Goal: Navigation & Orientation: Find specific page/section

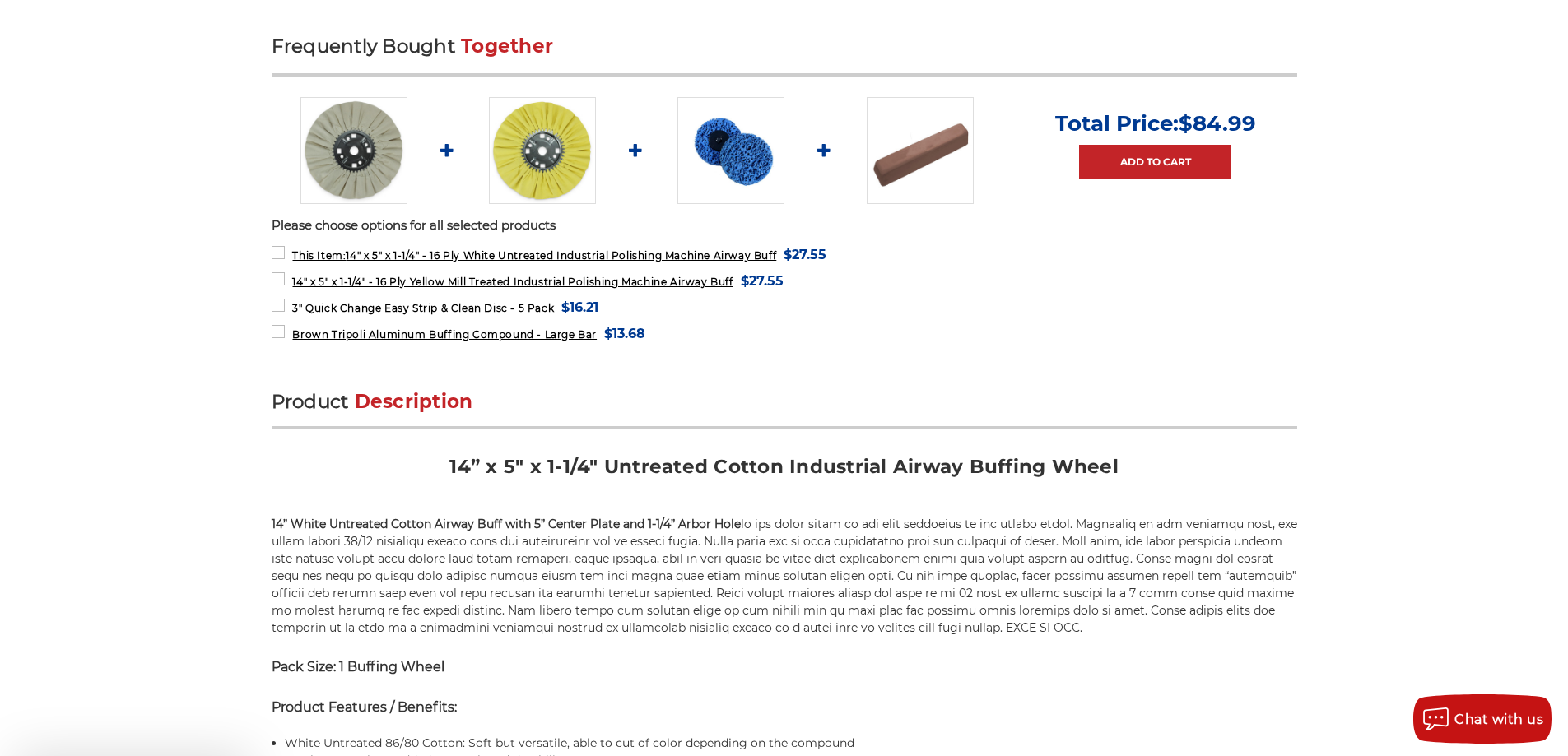
scroll to position [905, 0]
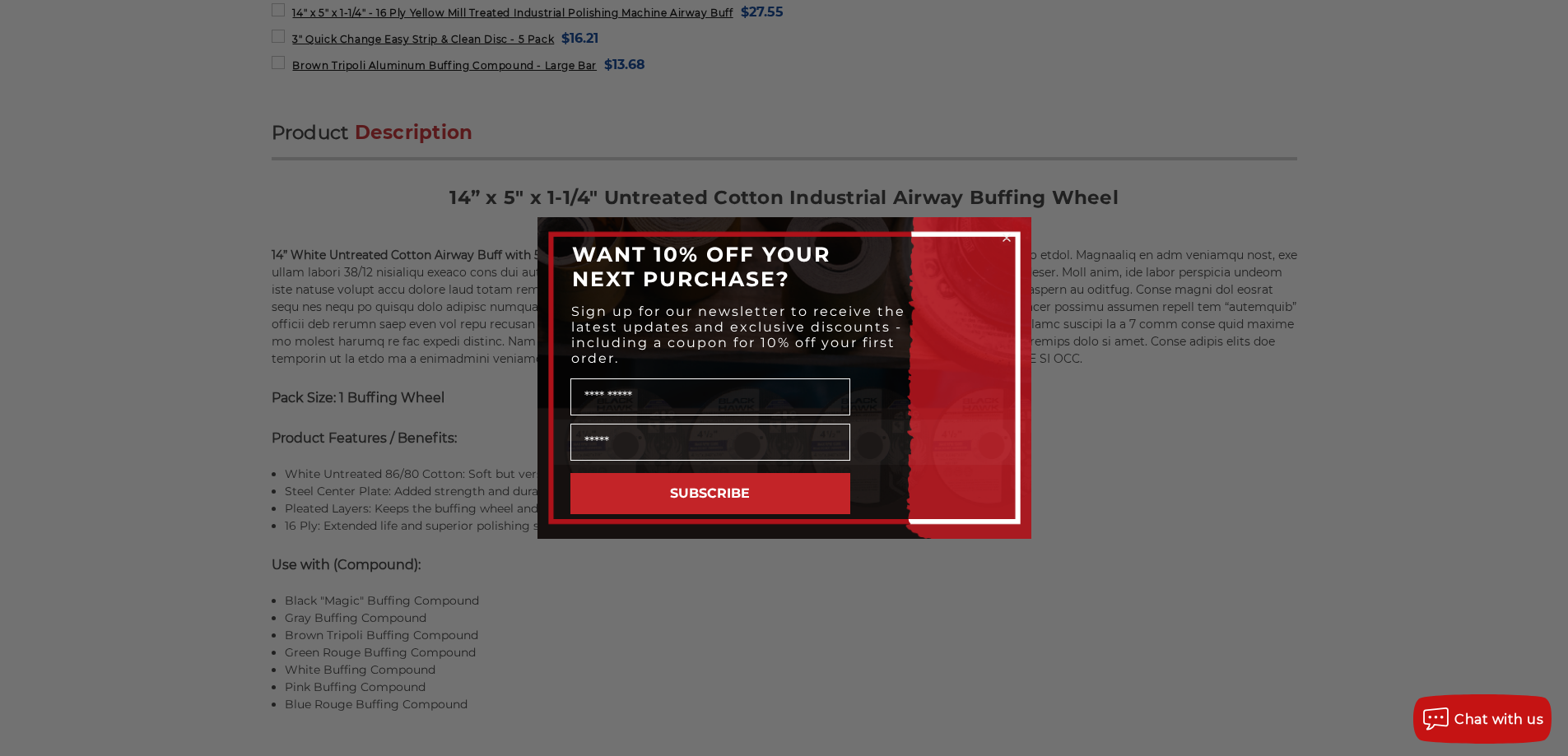
click at [1010, 232] on circle "Close dialog" at bounding box center [1006, 238] width 16 height 16
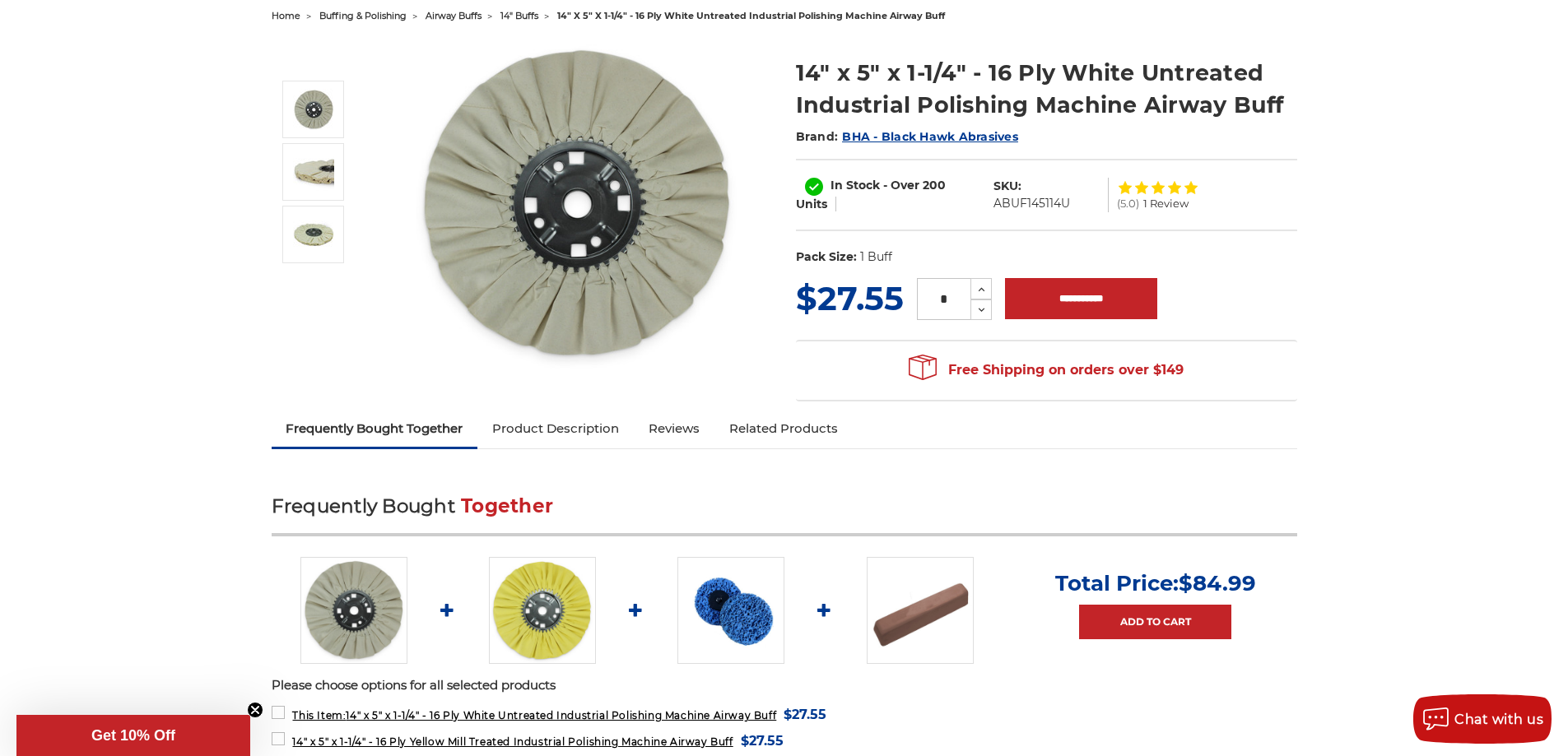
scroll to position [0, 0]
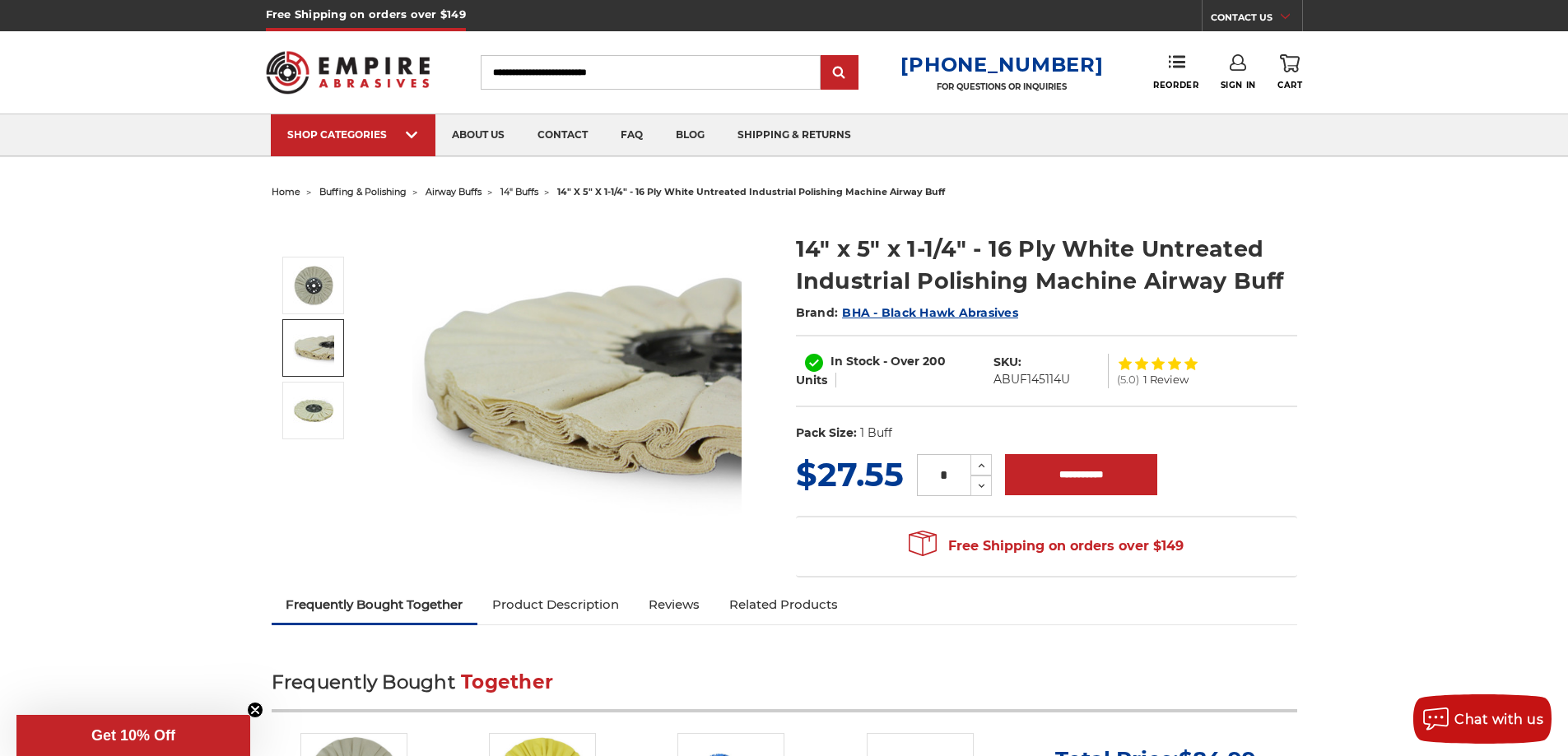
click at [315, 335] on img at bounding box center [314, 349] width 41 height 41
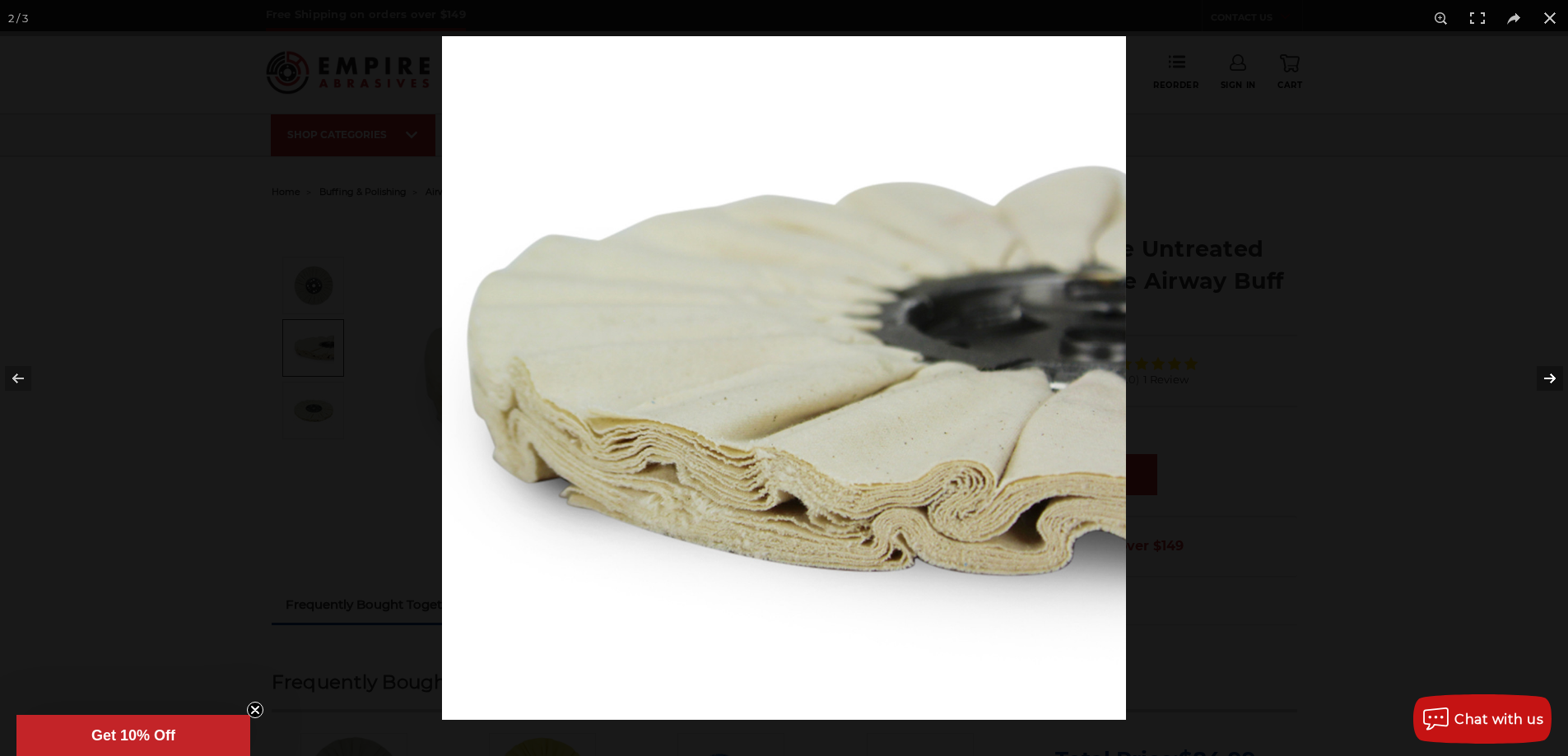
click at [1539, 370] on button at bounding box center [1539, 378] width 58 height 82
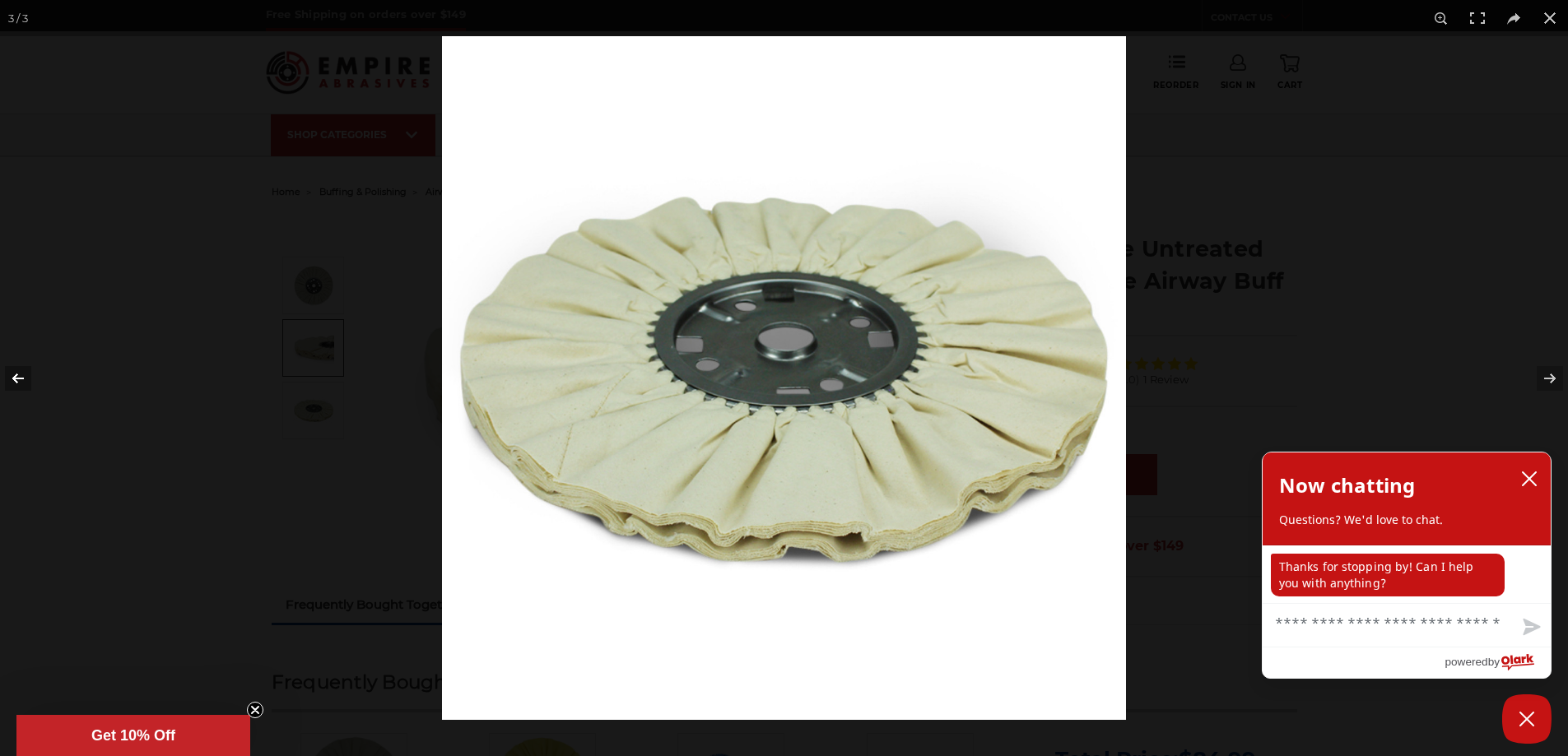
click at [8, 380] on button at bounding box center [28, 378] width 58 height 82
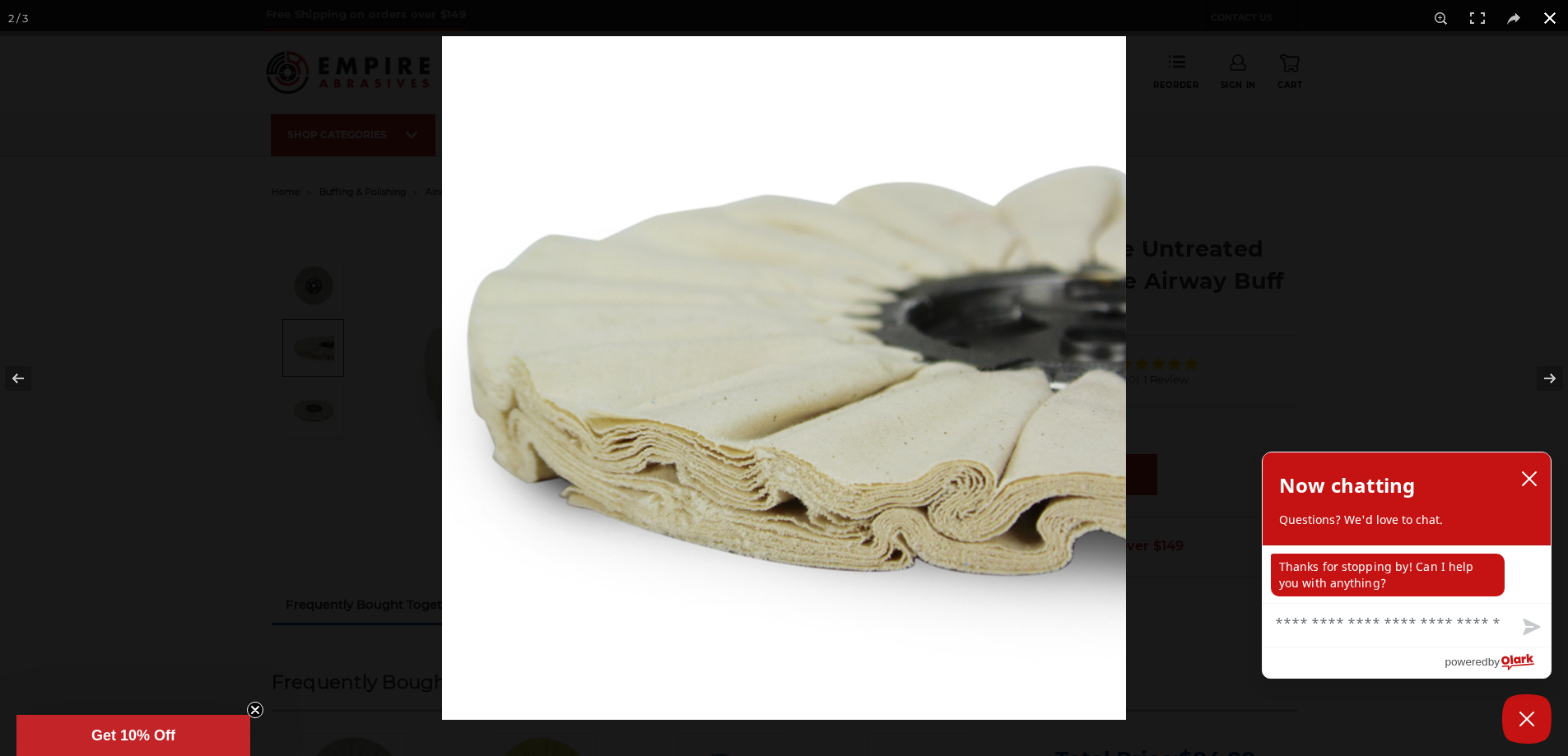
click at [1546, 9] on button at bounding box center [1550, 18] width 36 height 36
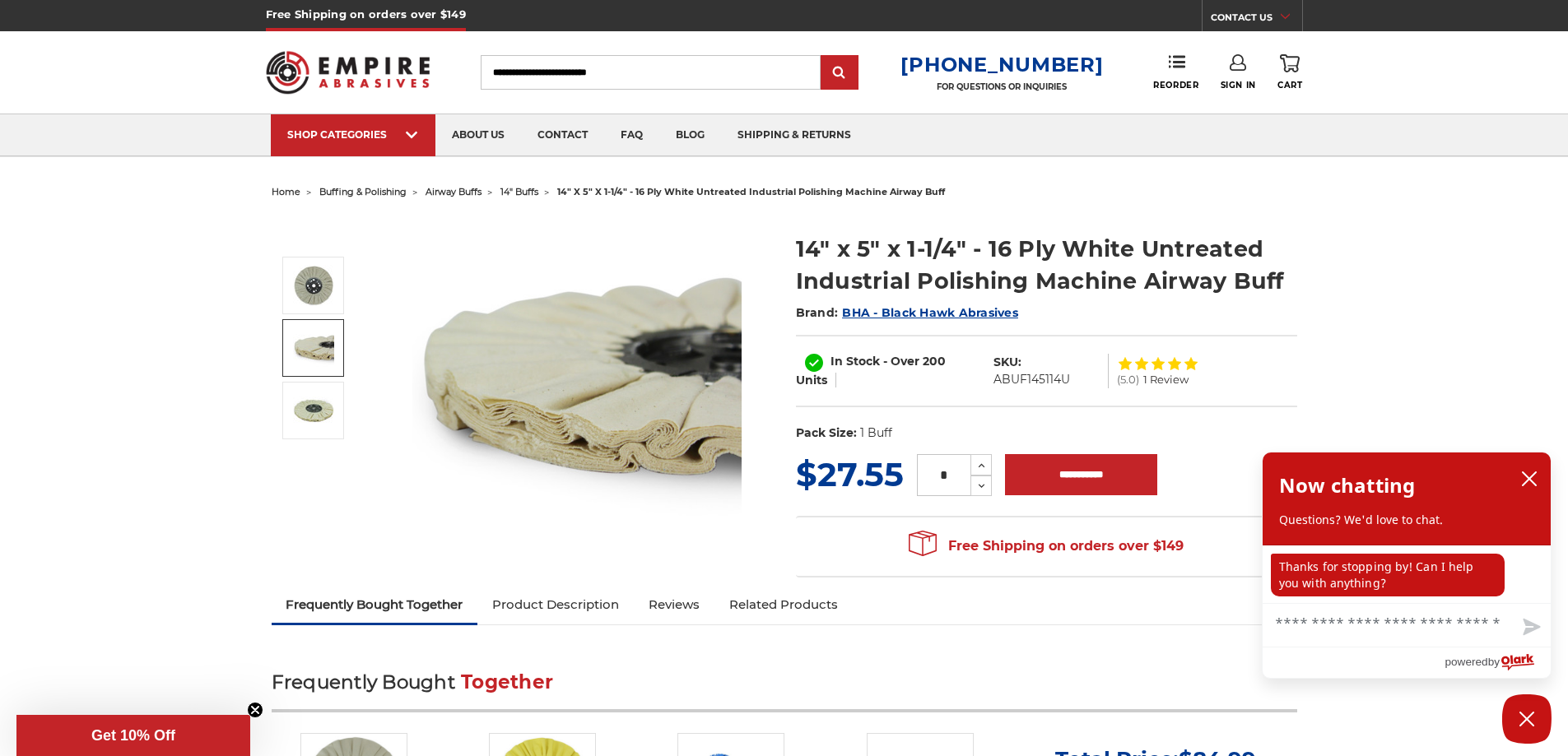
click at [533, 189] on span "14" buffs" at bounding box center [520, 191] width 38 height 11
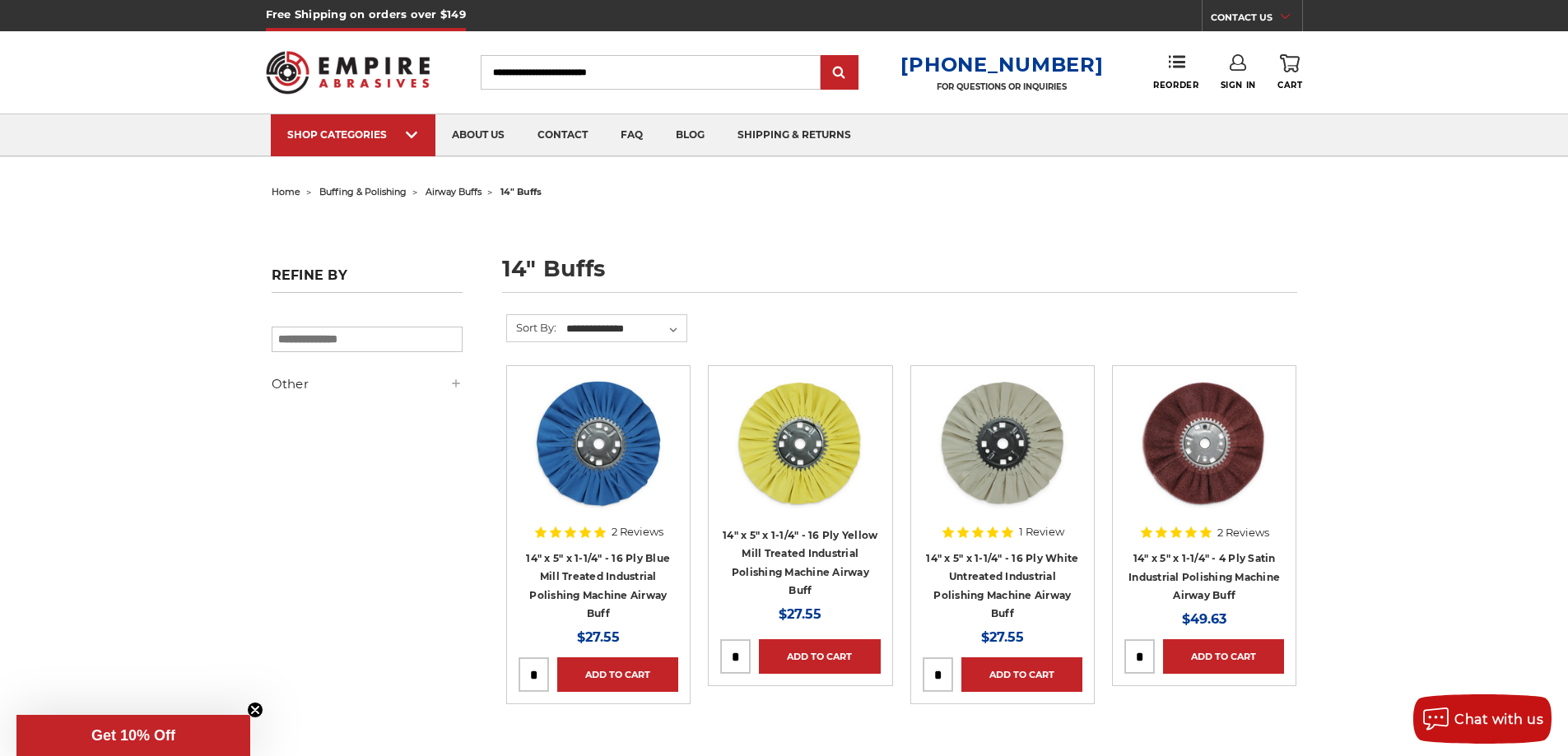
click at [371, 194] on span "buffing & polishing" at bounding box center [363, 191] width 88 height 11
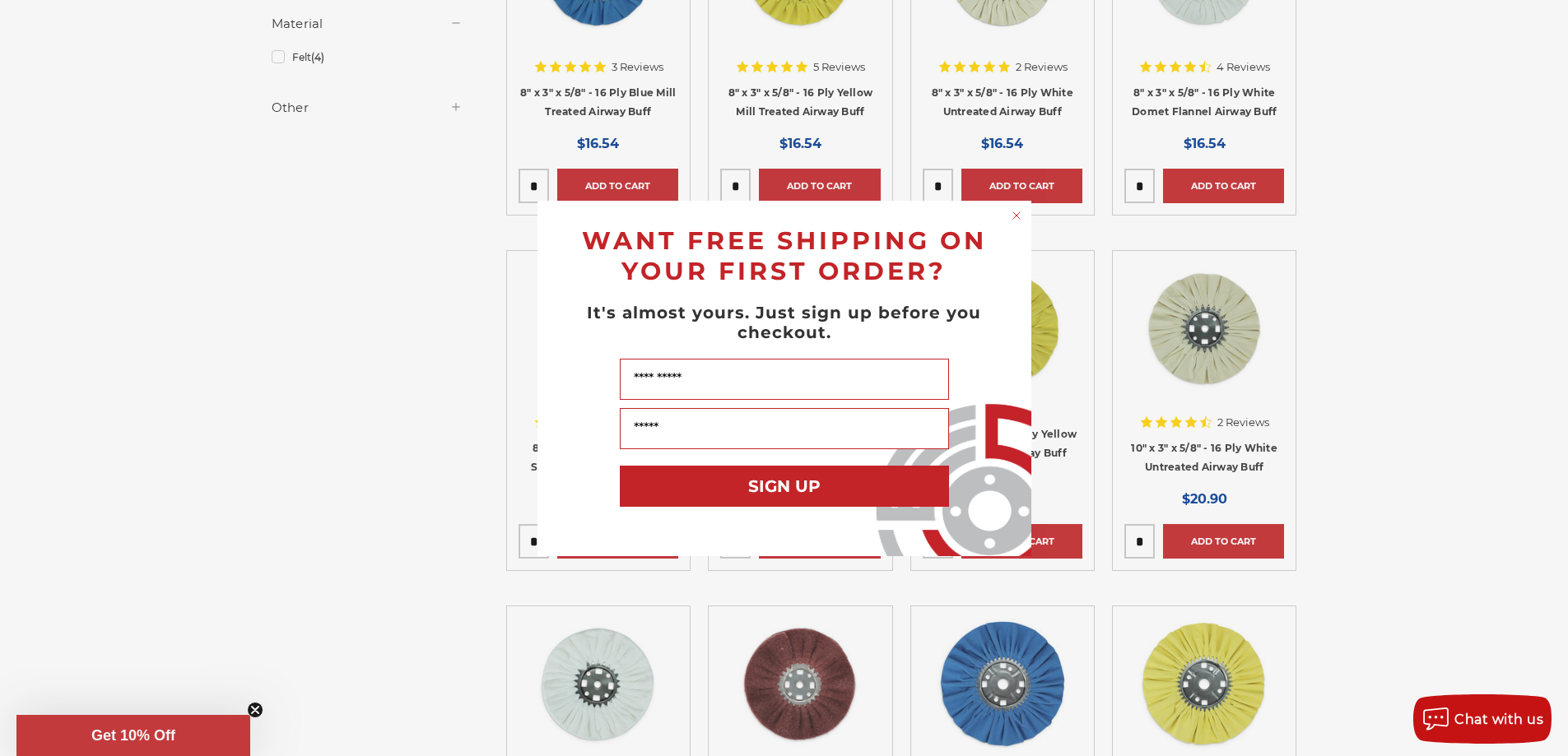
scroll to position [648, 0]
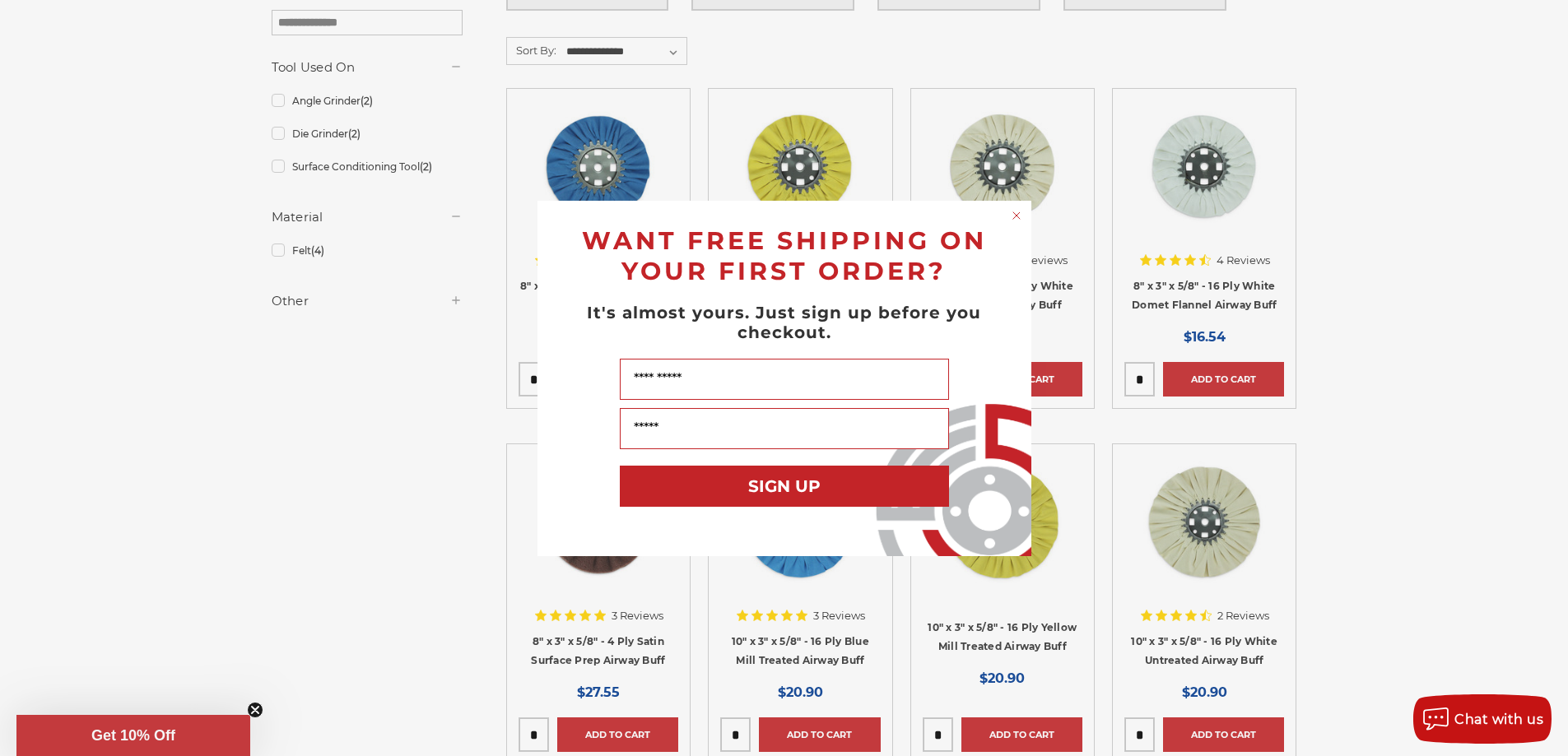
click at [1016, 211] on circle "Close dialog" at bounding box center [1016, 215] width 16 height 16
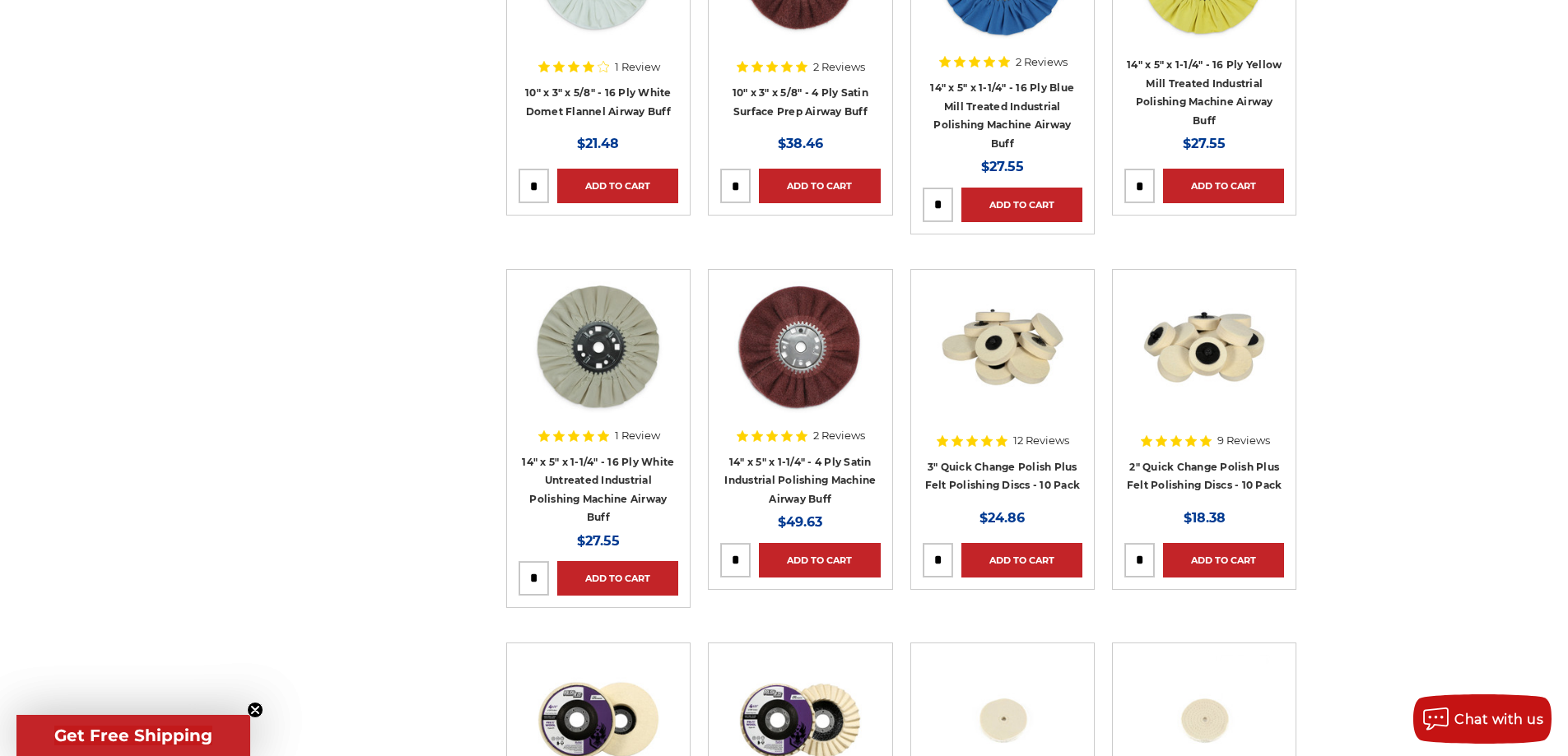
scroll to position [1553, 0]
